Goal: Browse casually

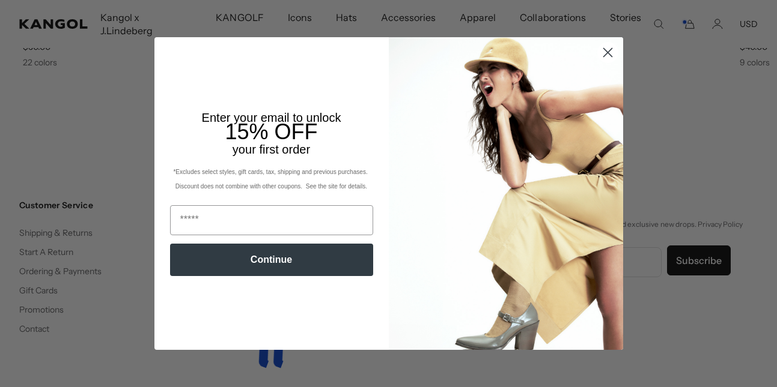
scroll to position [0, 247]
